Goal: Task Accomplishment & Management: Manage account settings

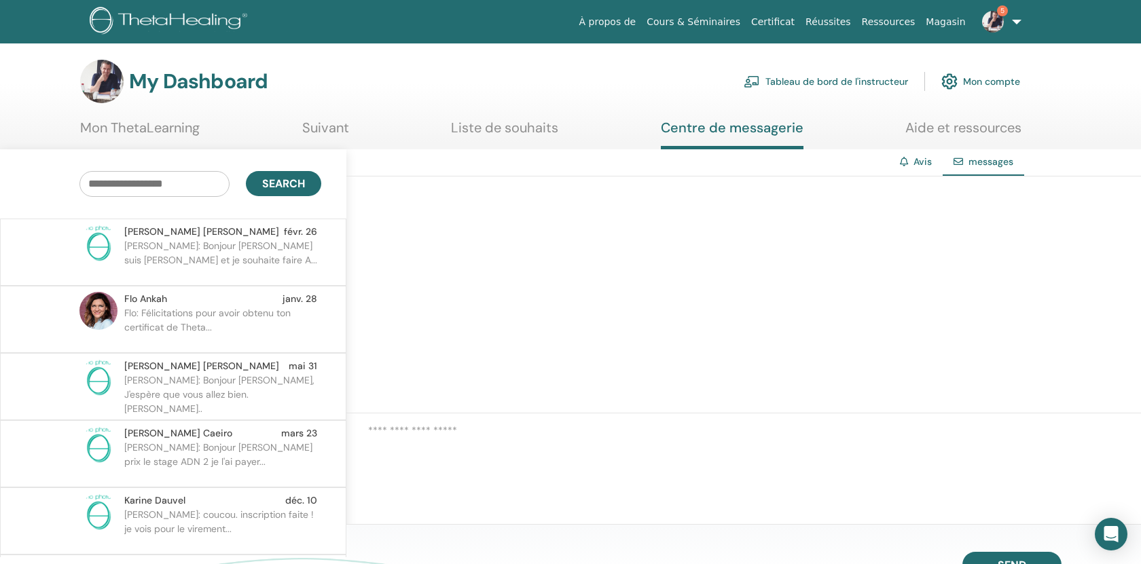
click at [258, 248] on p "[PERSON_NAME]: Bonjour [PERSON_NAME] suis [PERSON_NAME] et je souhaite faire A.…" at bounding box center [222, 259] width 197 height 41
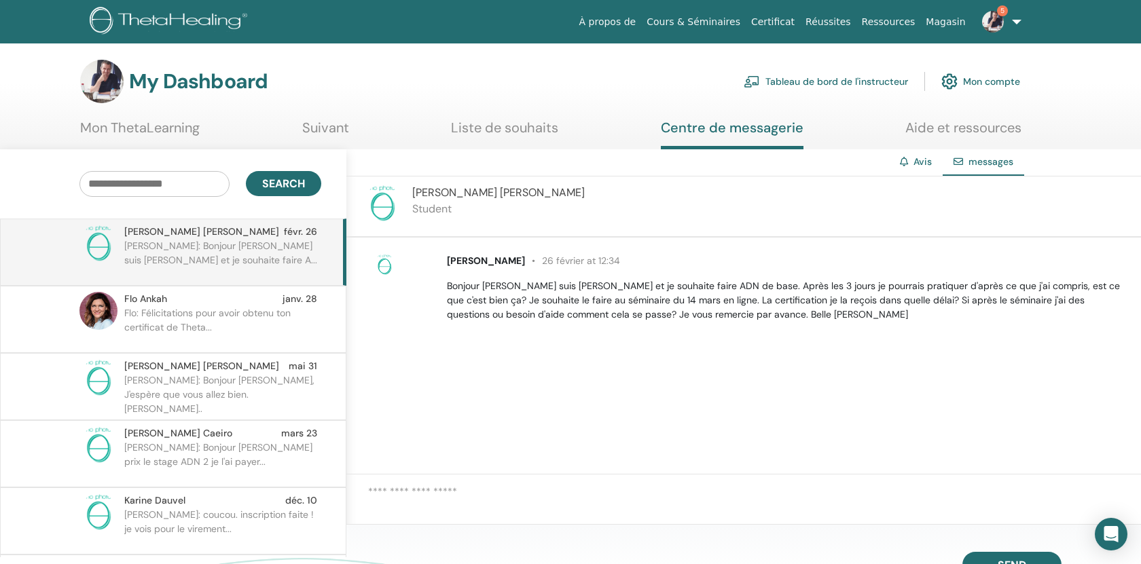
click at [996, 79] on link "Mon compte" at bounding box center [980, 82] width 79 height 30
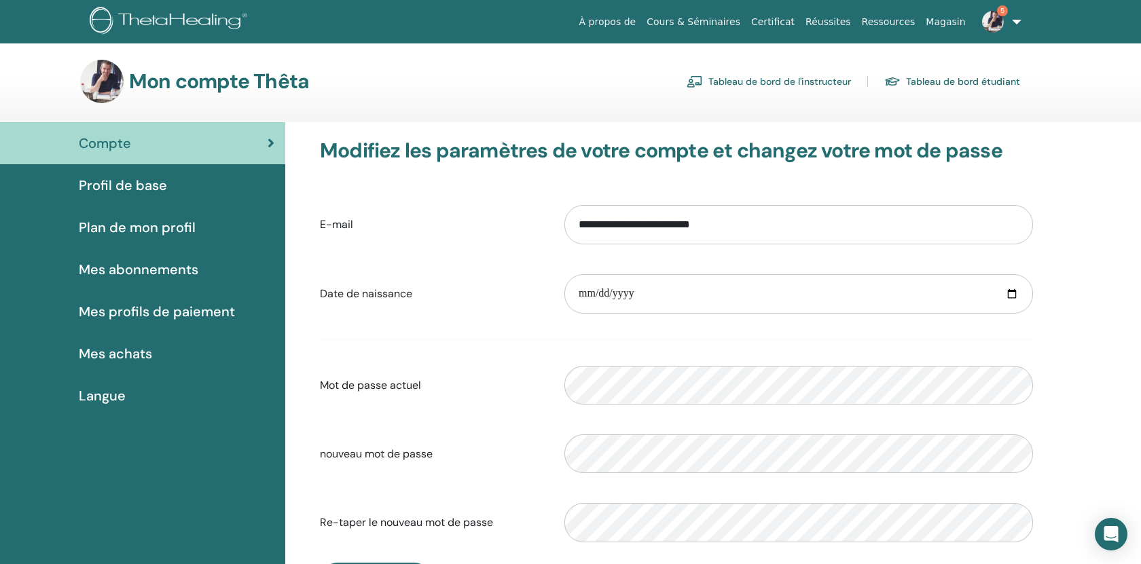
click at [139, 183] on span "Profil de base" at bounding box center [123, 185] width 88 height 20
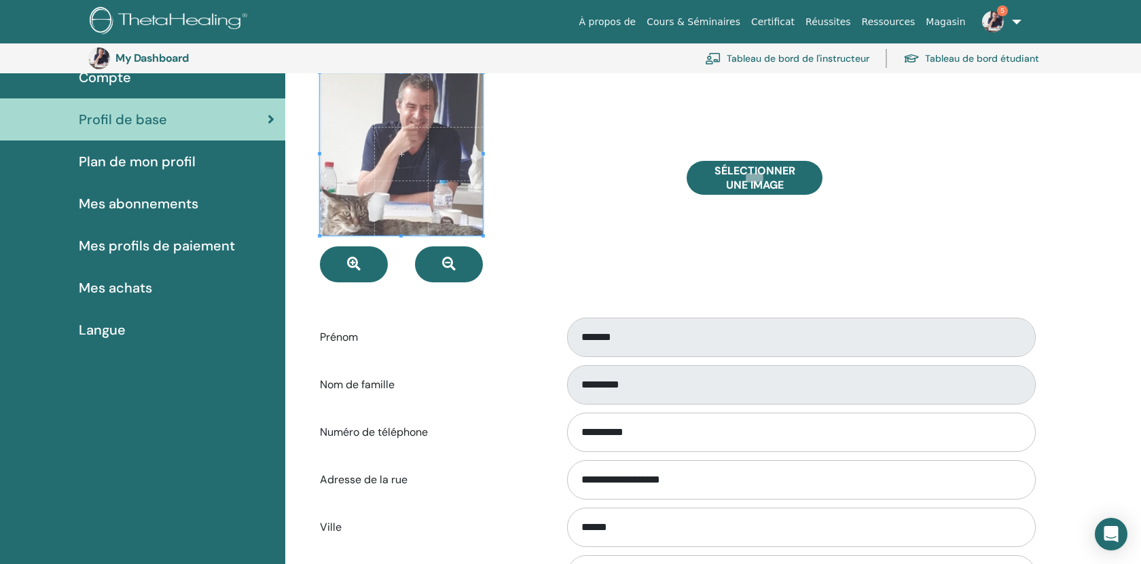
scroll to position [56, 0]
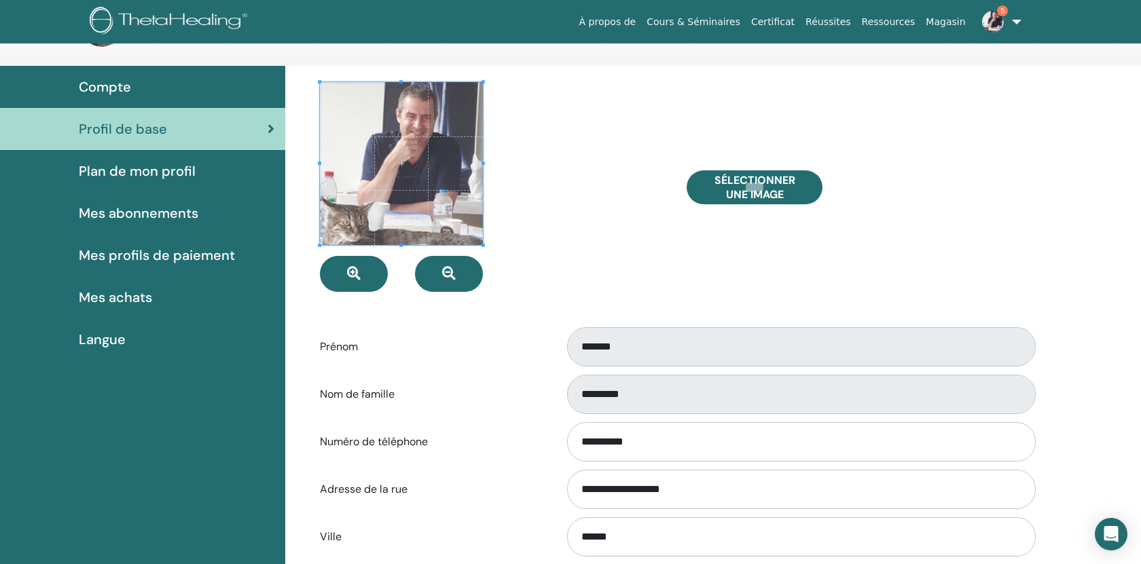
click at [177, 171] on span "Plan de mon profil" at bounding box center [137, 171] width 117 height 20
